Goal: Task Accomplishment & Management: Manage account settings

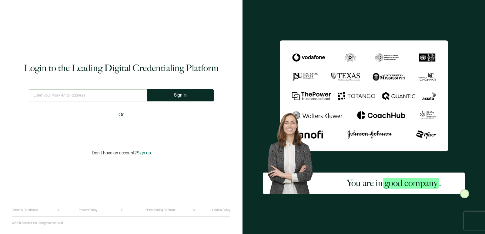
click at [109, 94] on input "text" at bounding box center [88, 95] width 118 height 12
type input "[EMAIL_ADDRESS][DOMAIN_NAME]"
click at [172, 93] on button "Sign In" at bounding box center [180, 95] width 67 height 12
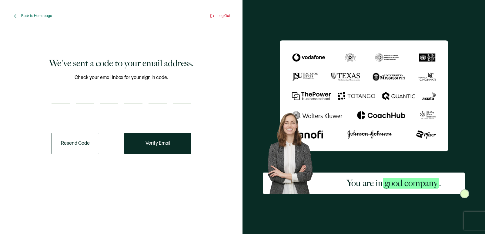
click at [64, 100] on input "number" at bounding box center [61, 98] width 18 height 12
paste input "7"
type input "7"
type input "5"
type input "0"
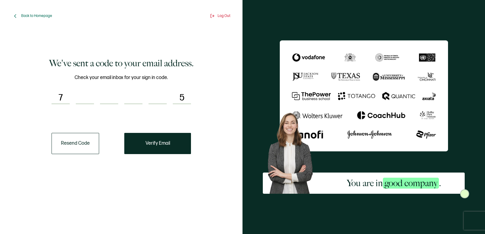
type input "1"
type input "5"
type input "7"
